Goal: Find specific page/section: Find specific page/section

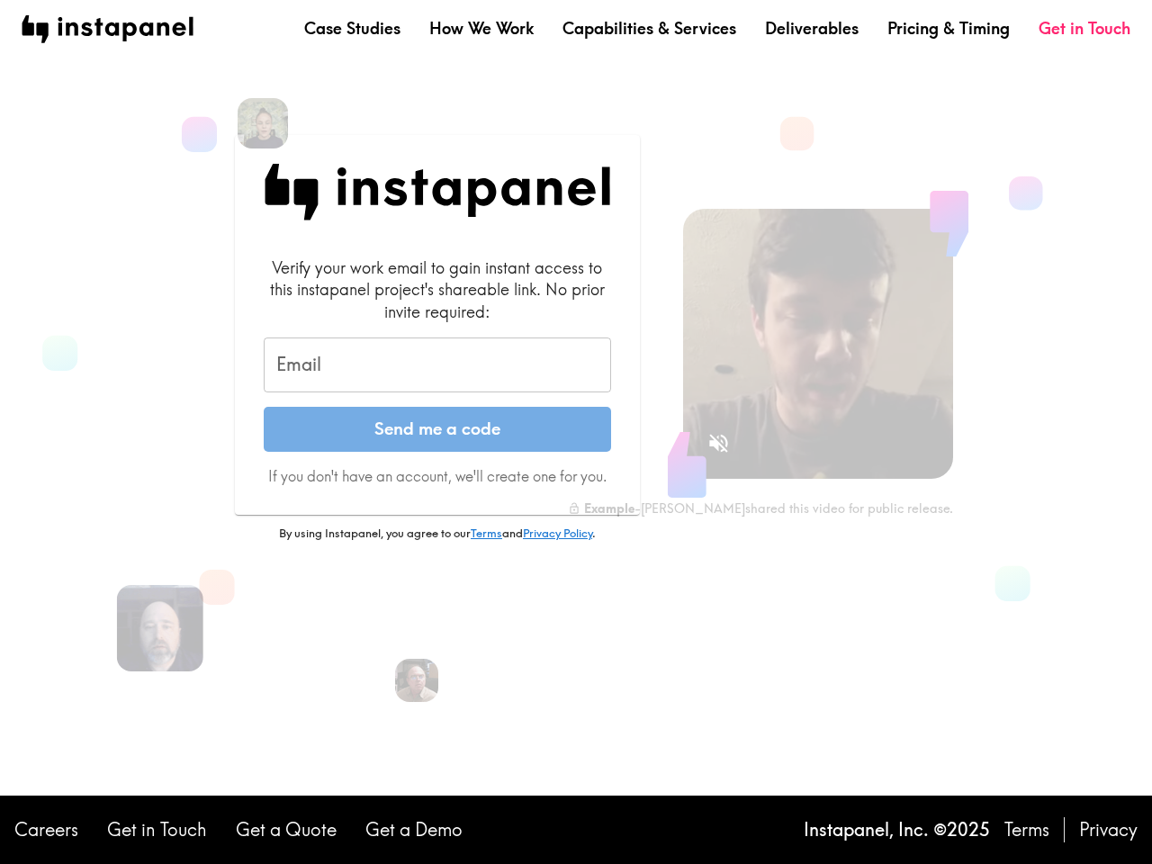
click at [576, 432] on button "Send me a code" at bounding box center [437, 429] width 347 height 45
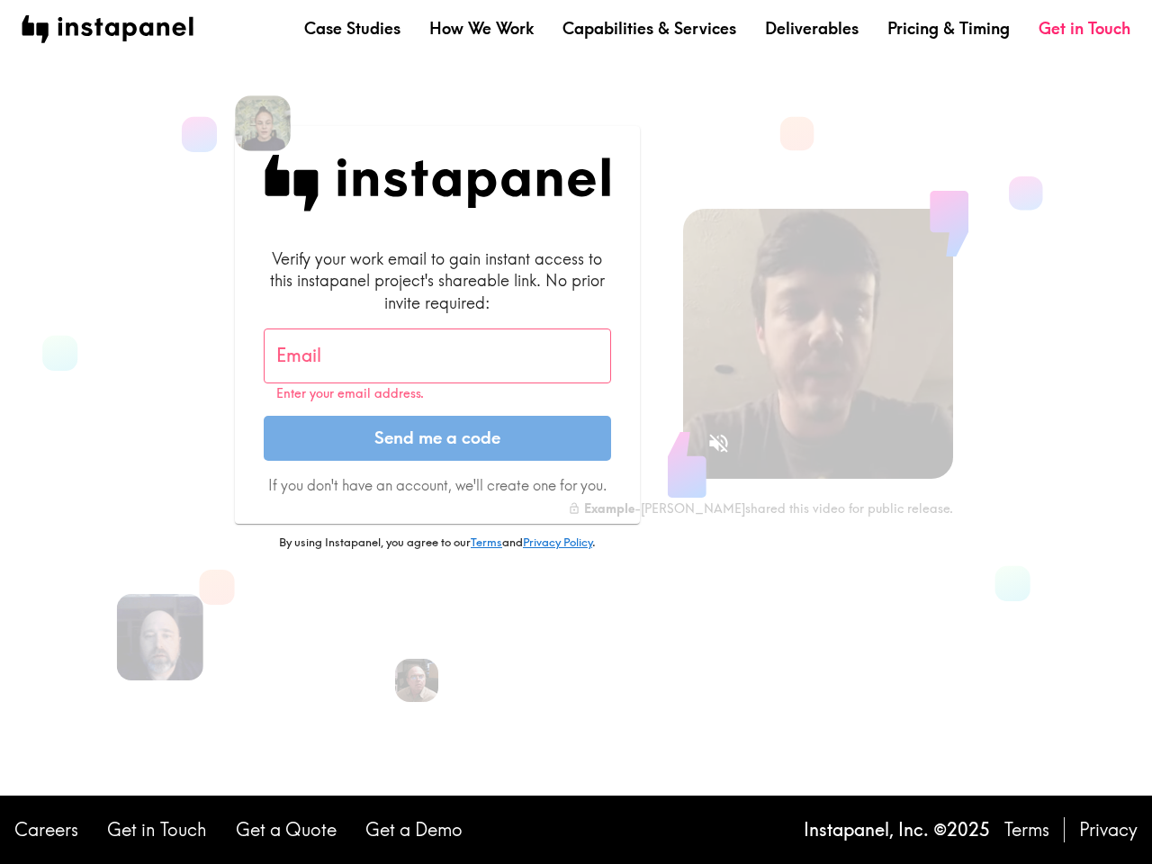
click at [263, 123] on img at bounding box center [263, 123] width 56 height 56
click at [437, 365] on input "Email" at bounding box center [437, 357] width 347 height 56
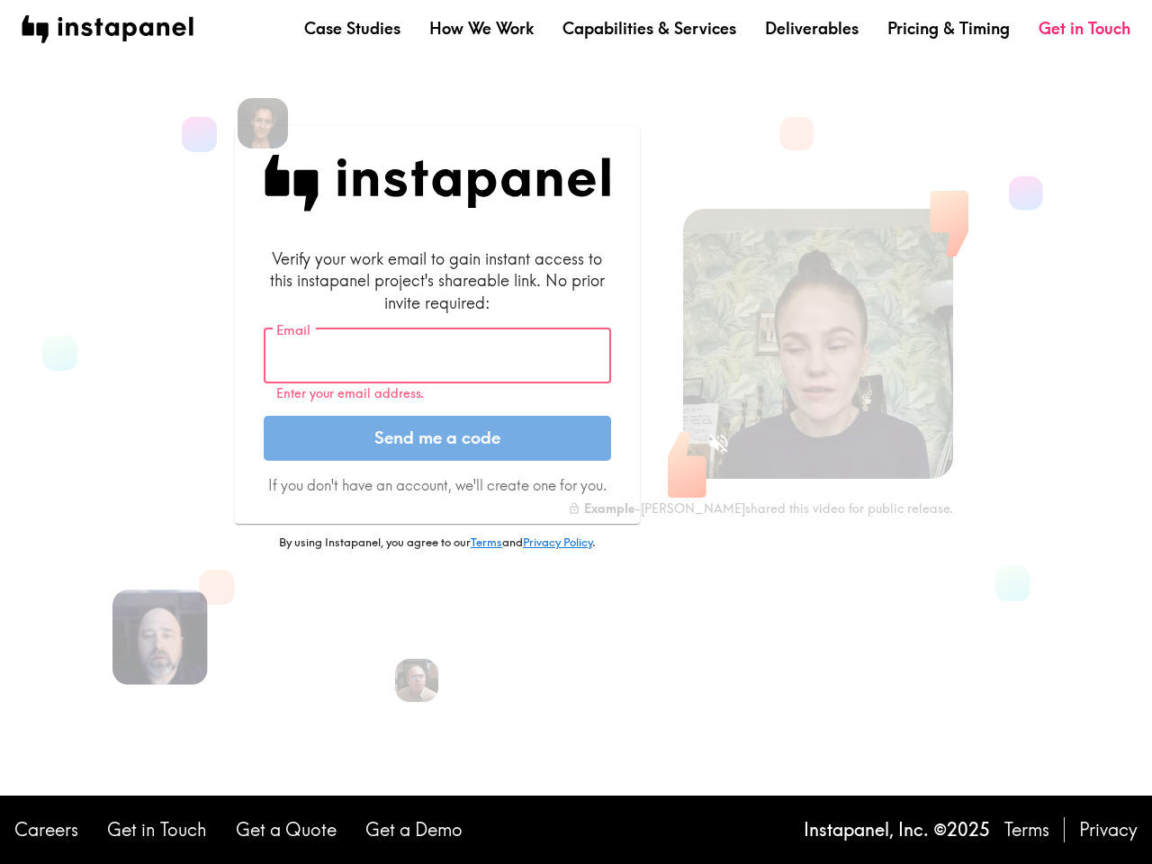
click at [160, 628] on img at bounding box center [160, 637] width 95 height 95
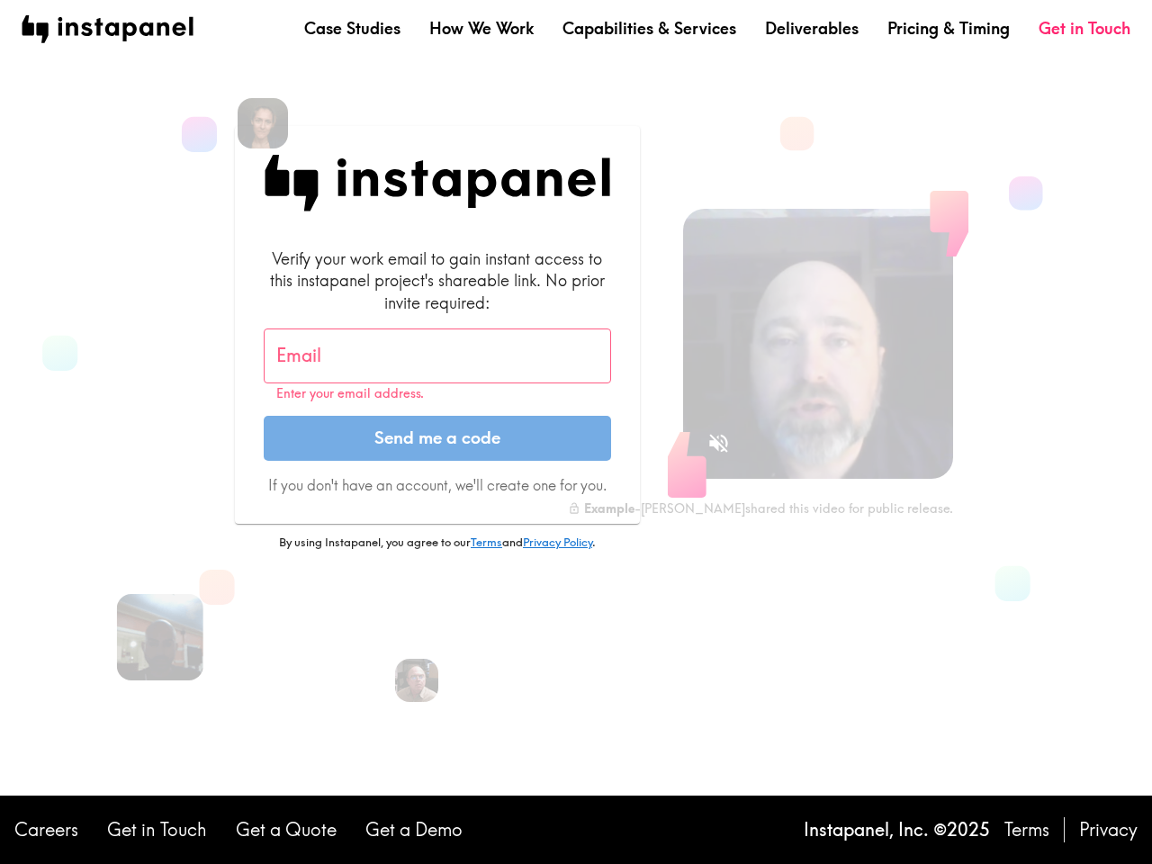
click at [718, 443] on icon "Sound is off" at bounding box center [718, 443] width 19 height 19
click at [818, 344] on video at bounding box center [818, 344] width 270 height 270
click at [417, 680] on img at bounding box center [417, 681] width 48 height 48
